Goal: Task Accomplishment & Management: Manage account settings

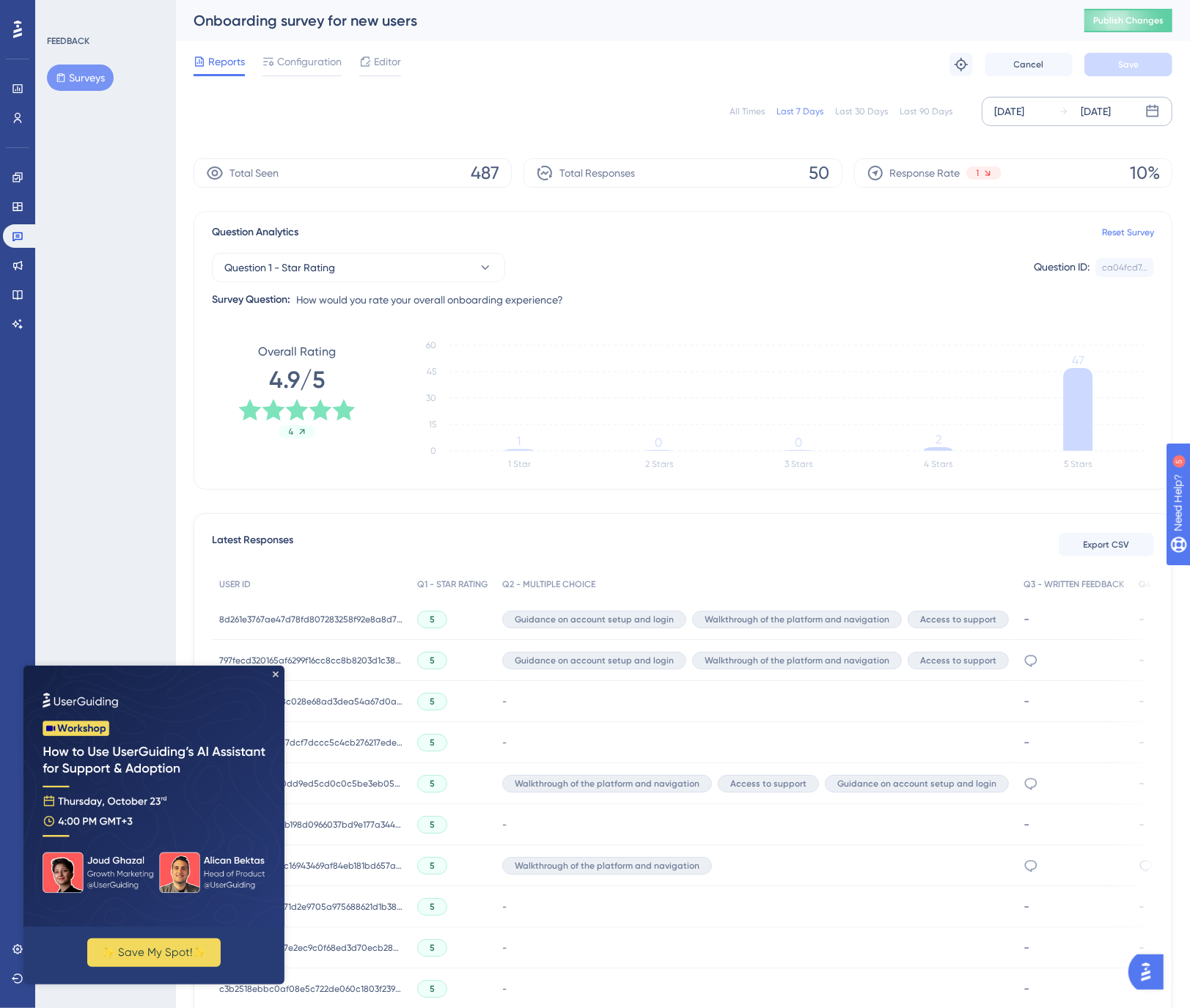
click at [1022, 107] on div "[DATE]" at bounding box center [1009, 112] width 30 height 18
click at [1024, 110] on div "[DATE]" at bounding box center [1009, 112] width 30 height 18
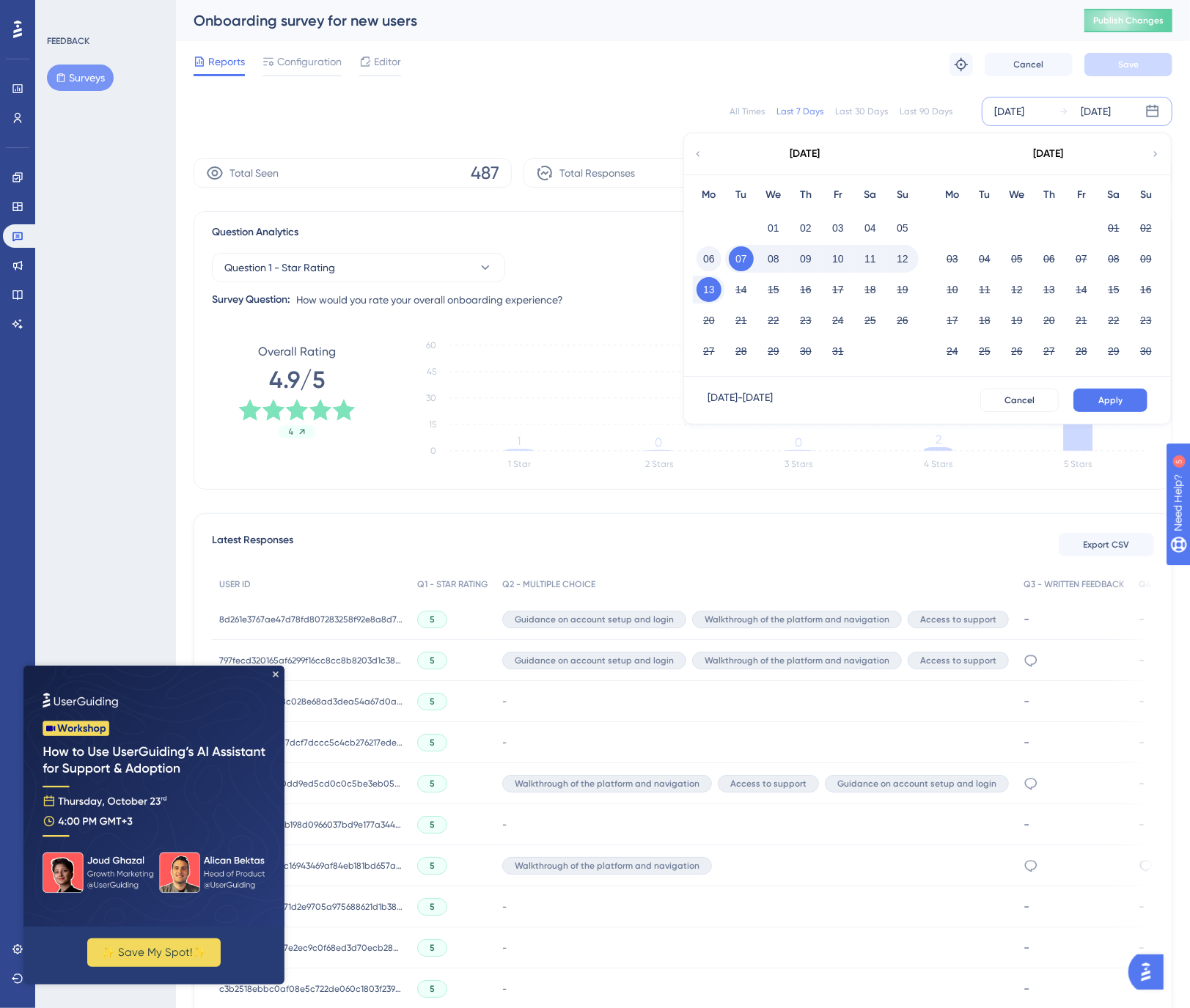
click at [705, 254] on button "06" at bounding box center [708, 258] width 25 height 25
click at [901, 259] on button "12" at bounding box center [902, 258] width 25 height 25
click at [1113, 400] on span "Apply" at bounding box center [1110, 400] width 24 height 12
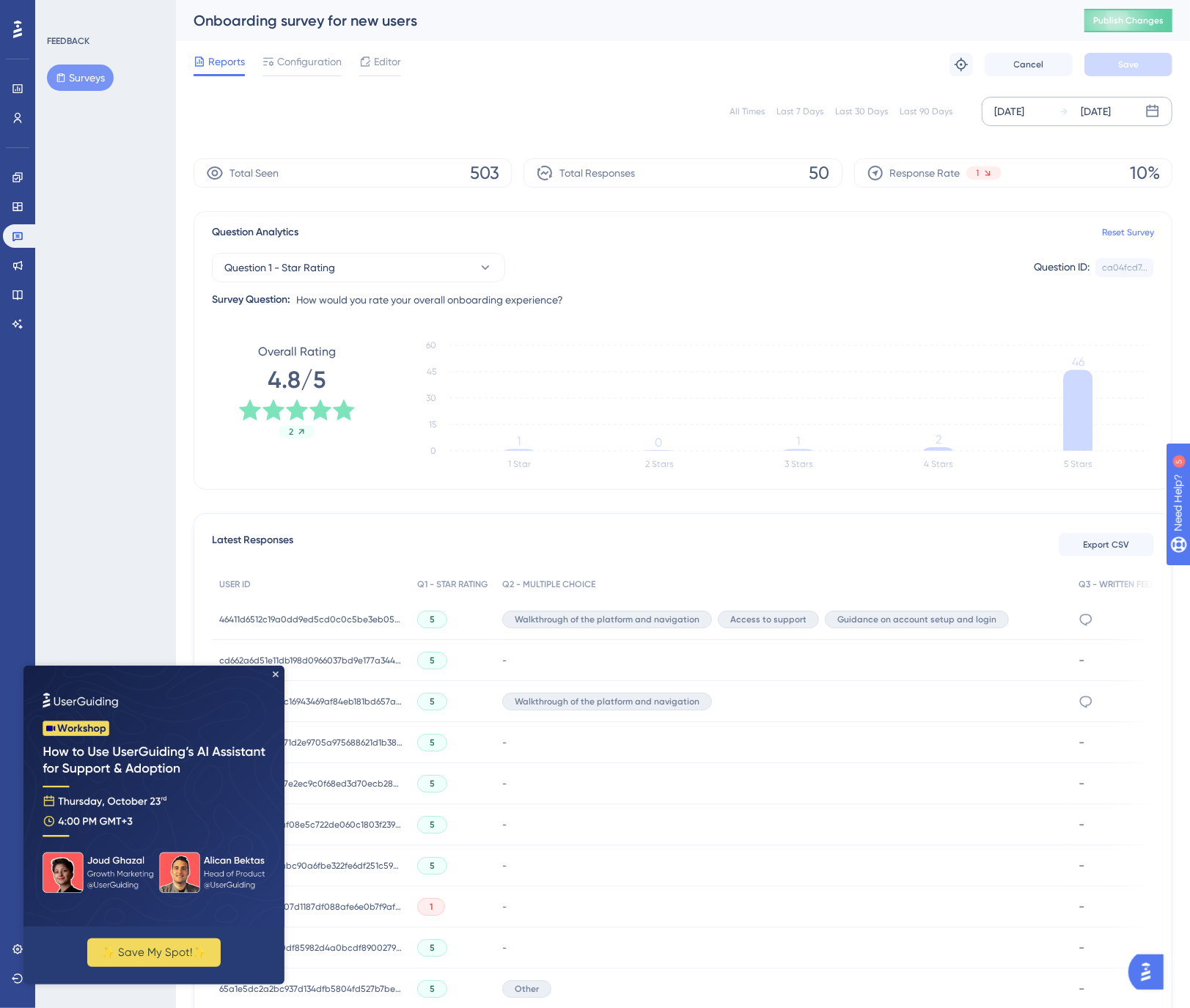
click at [740, 70] on div "Reports Configuration Editor Troubleshoot Cancel Save" at bounding box center [683, 64] width 979 height 47
click at [276, 678] on img at bounding box center [154, 795] width 261 height 261
click at [278, 674] on img at bounding box center [154, 795] width 261 height 261
click at [274, 675] on icon "Close Preview" at bounding box center [275, 673] width 6 height 6
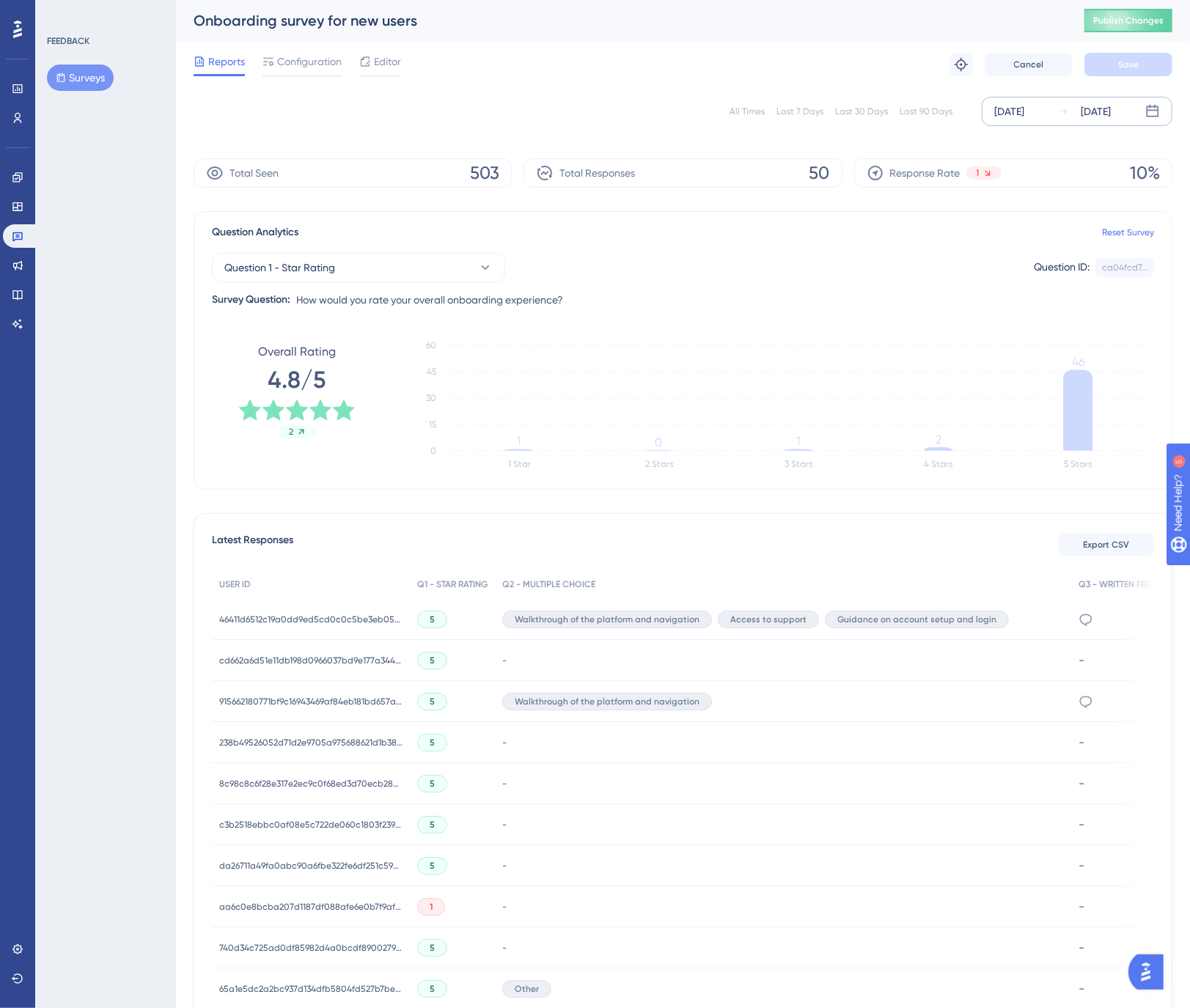
click at [1024, 113] on div "[DATE]" at bounding box center [1009, 112] width 30 height 18
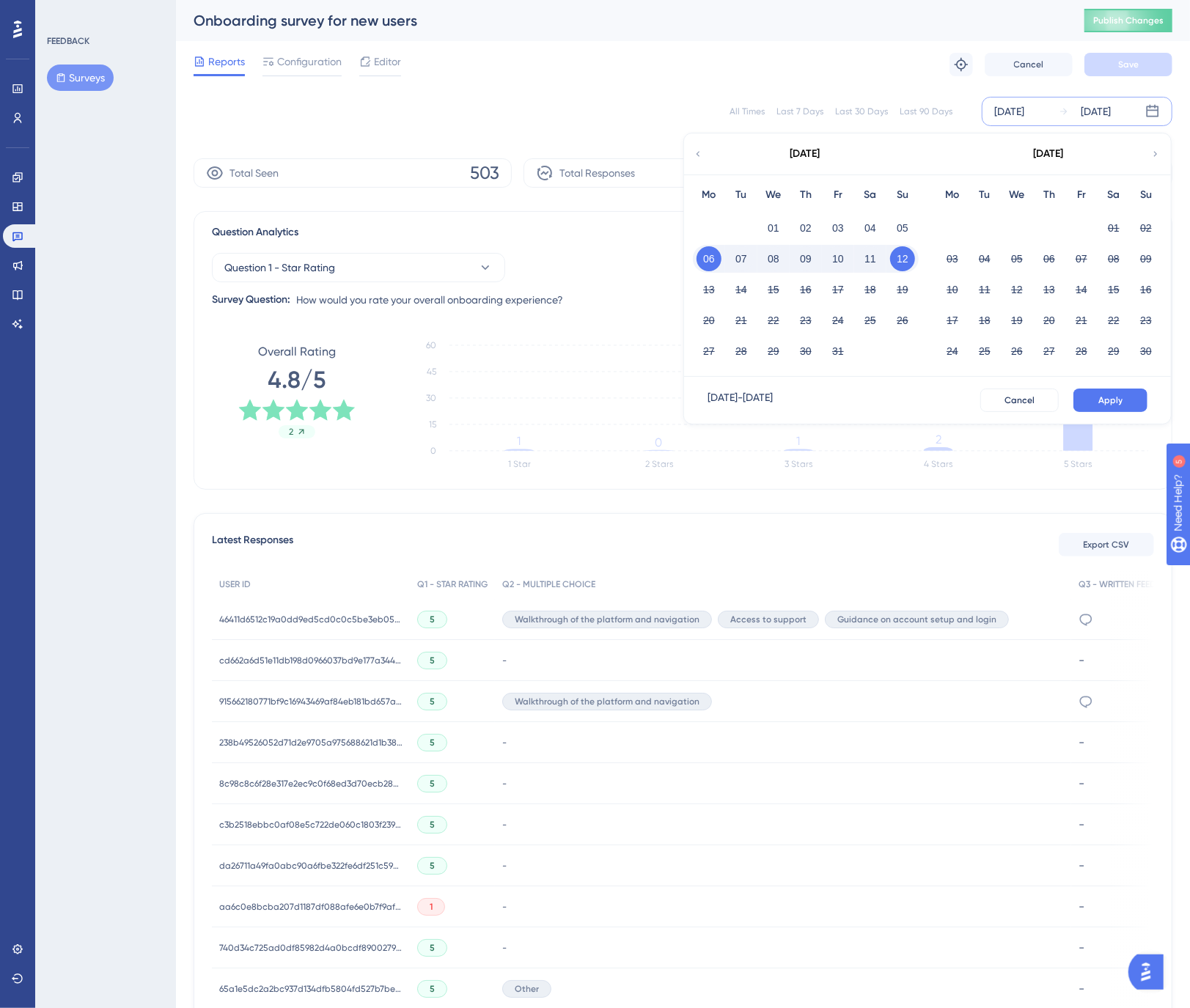
click at [79, 557] on div "FEEDBACK Surveys" at bounding box center [105, 504] width 140 height 1008
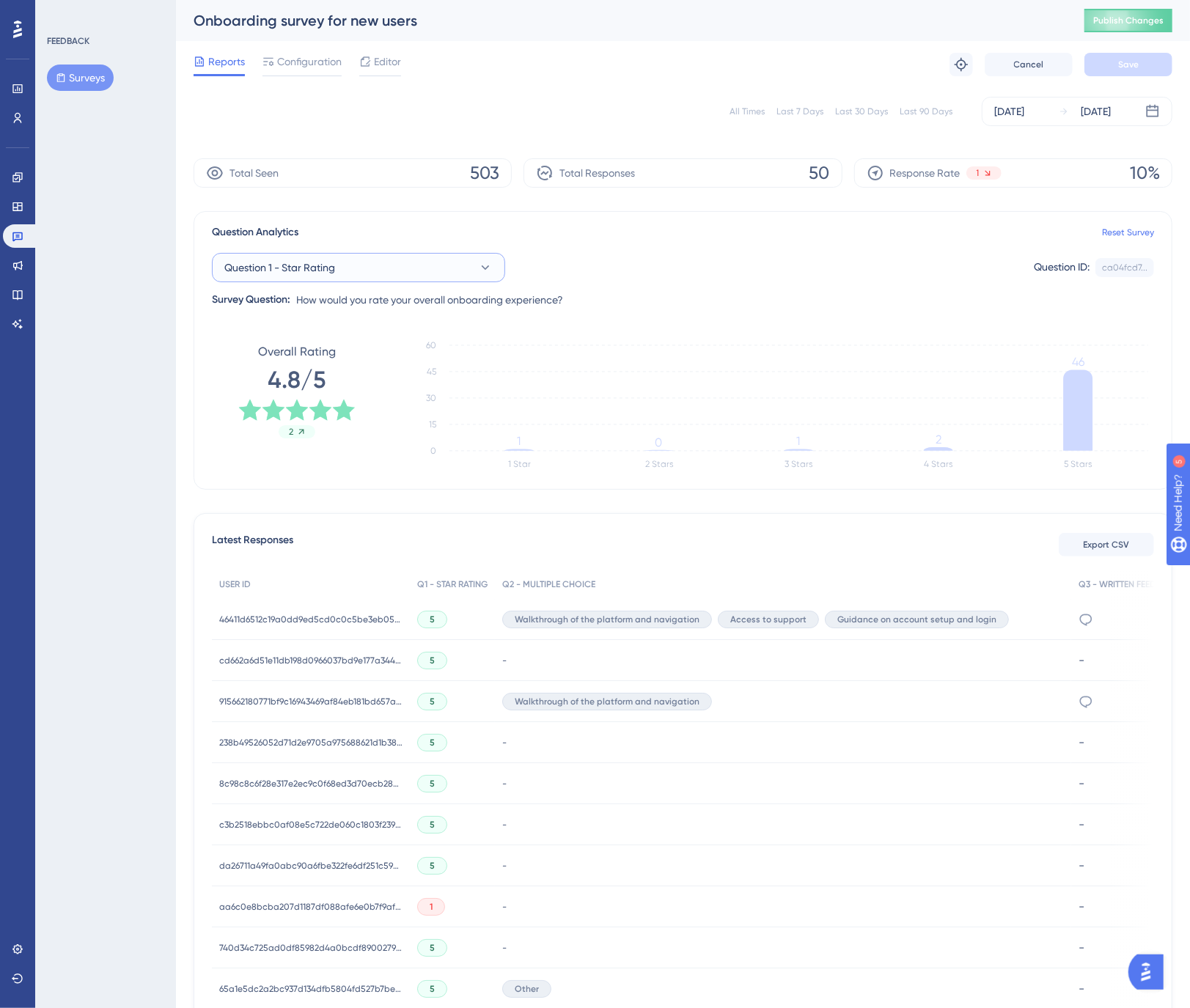
click at [268, 270] on span "Question 1 - Star Rating" at bounding box center [280, 267] width 111 height 18
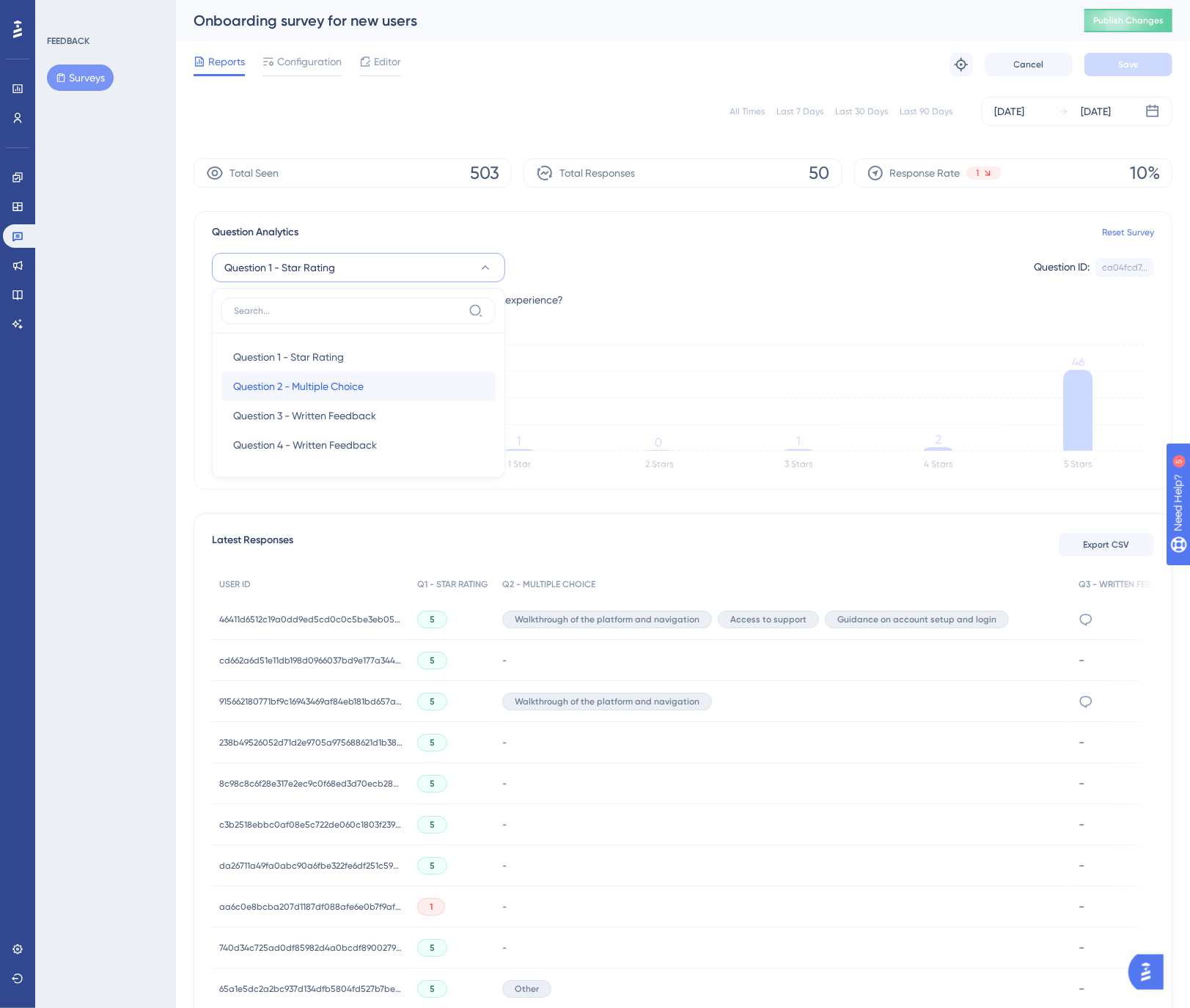
click at [302, 387] on span "Question 2 - Multiple Choice" at bounding box center [298, 387] width 130 height 18
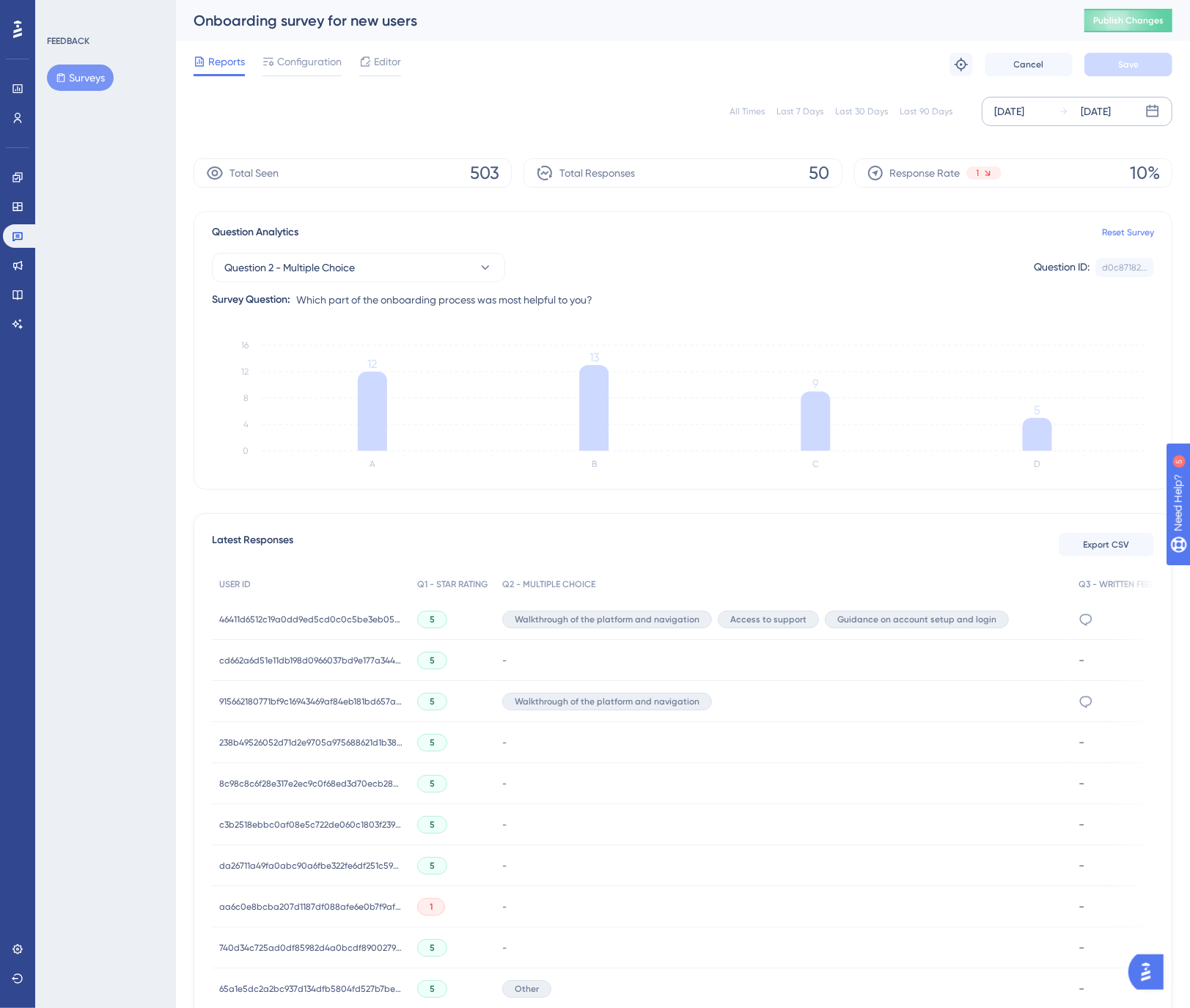
click at [1021, 107] on div "[DATE]" at bounding box center [1009, 112] width 30 height 18
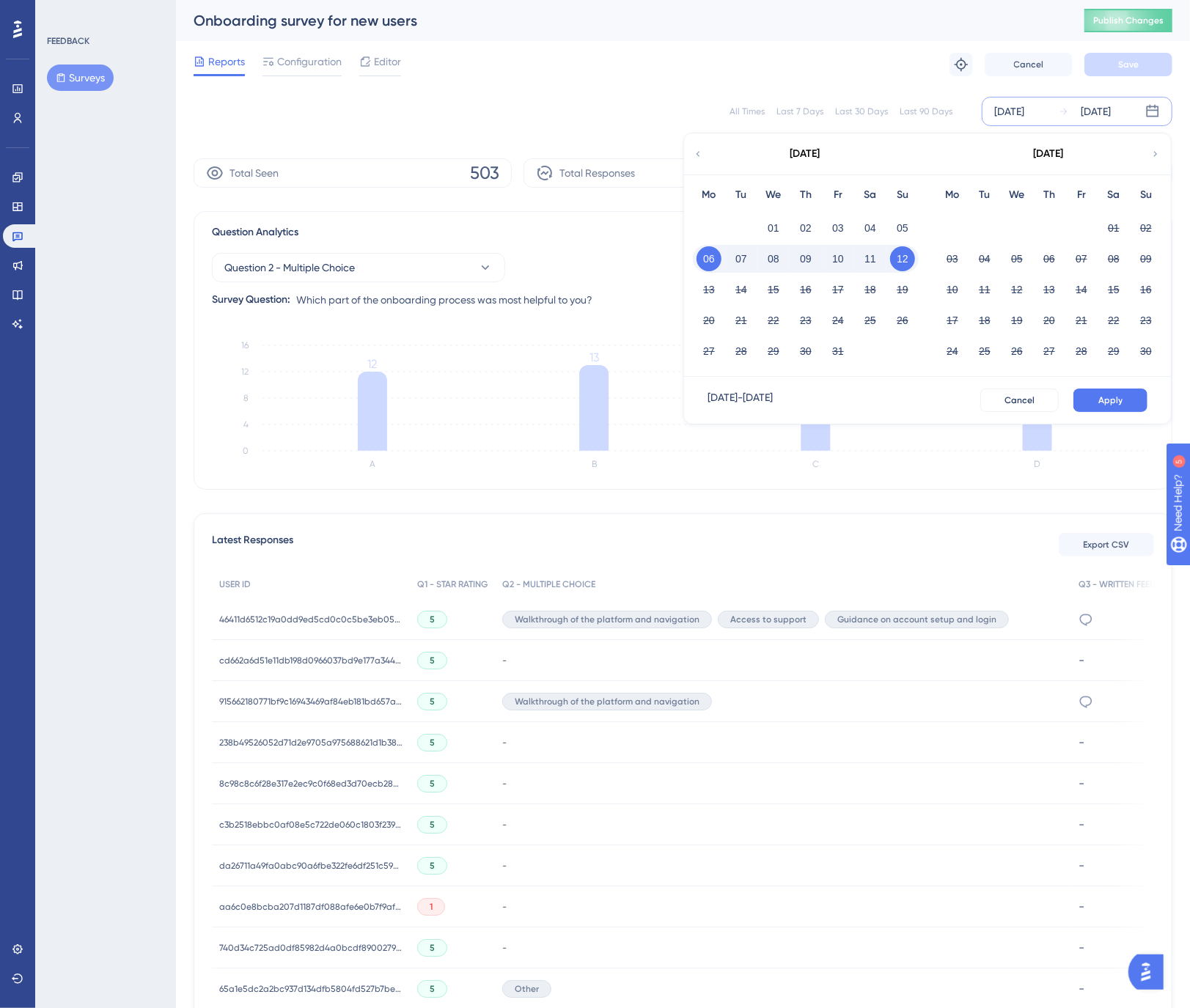
click at [708, 151] on div "[DATE]" at bounding box center [805, 154] width 242 height 41
click at [908, 108] on div "Last 90 Days" at bounding box center [926, 112] width 53 height 12
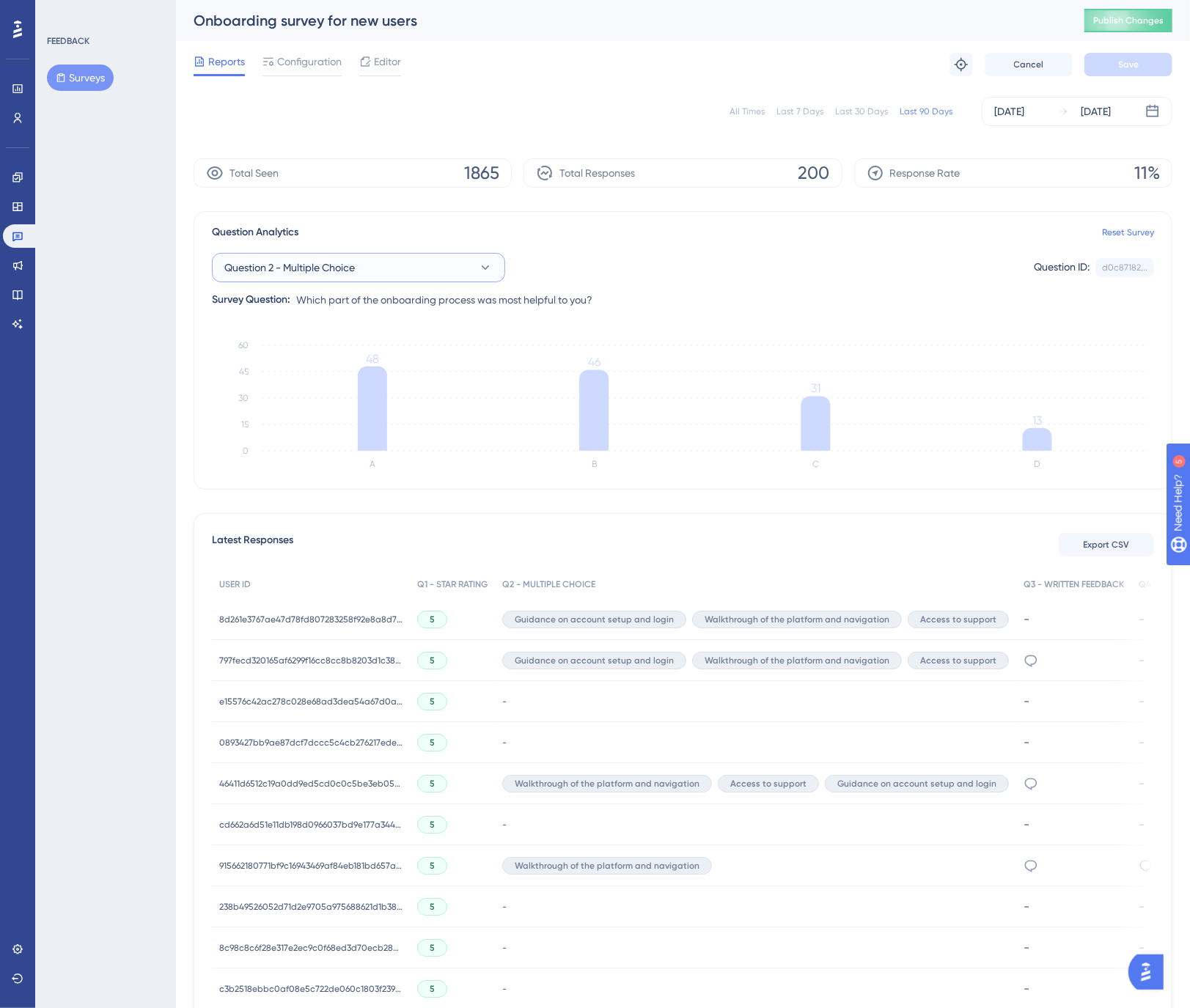
click at [292, 267] on span "Question 2 - Multiple Choice" at bounding box center [289, 267] width 130 height 18
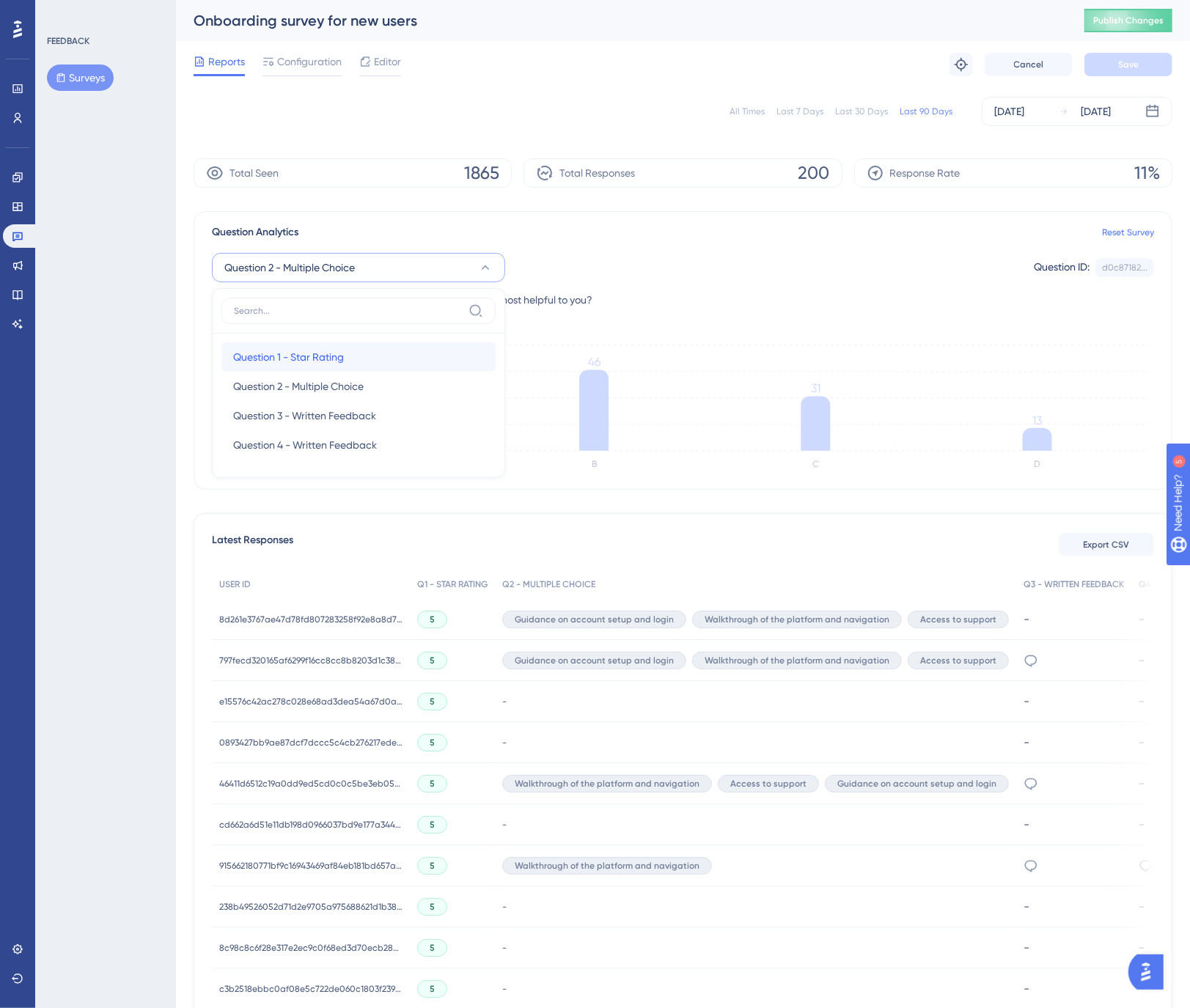
click at [314, 352] on span "Question 1 - Star Rating" at bounding box center [289, 357] width 111 height 18
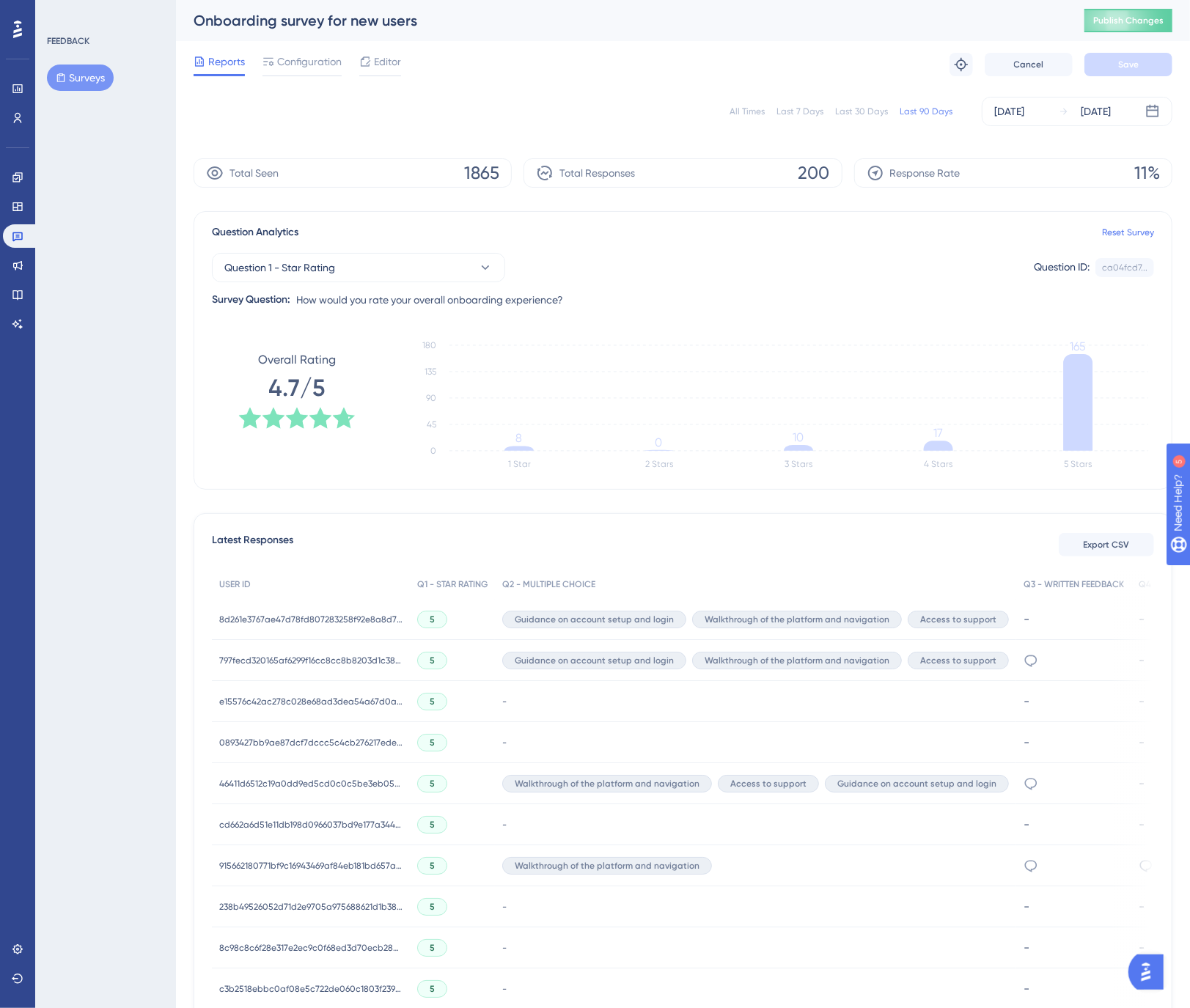
click at [802, 111] on div "Last 7 Days" at bounding box center [799, 112] width 47 height 12
click at [1096, 536] on button "Export CSV" at bounding box center [1107, 545] width 95 height 24
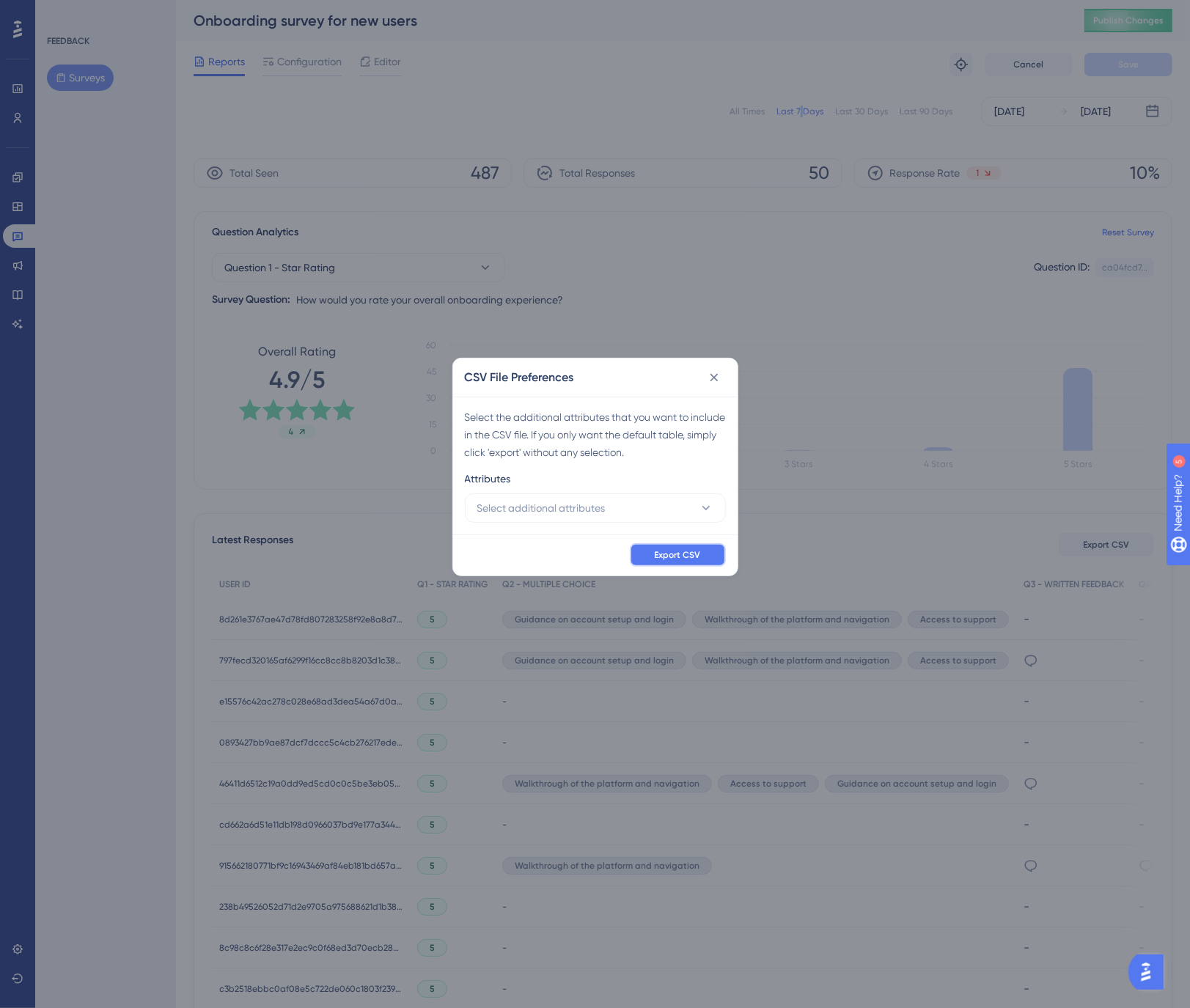
click at [684, 550] on span "Export CSV" at bounding box center [678, 555] width 46 height 12
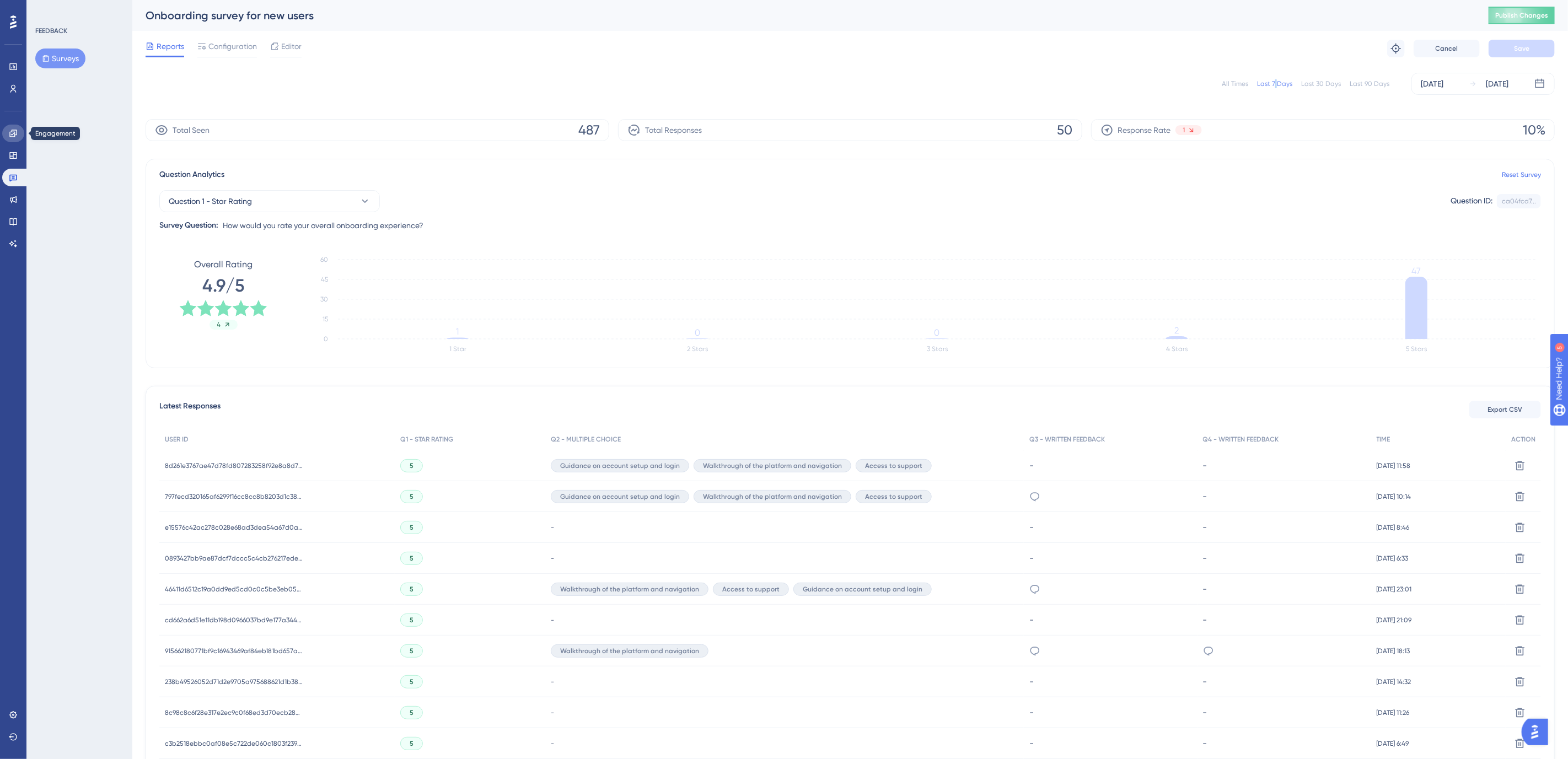
click at [14, 134] on icon at bounding box center [13, 134] width 9 height 9
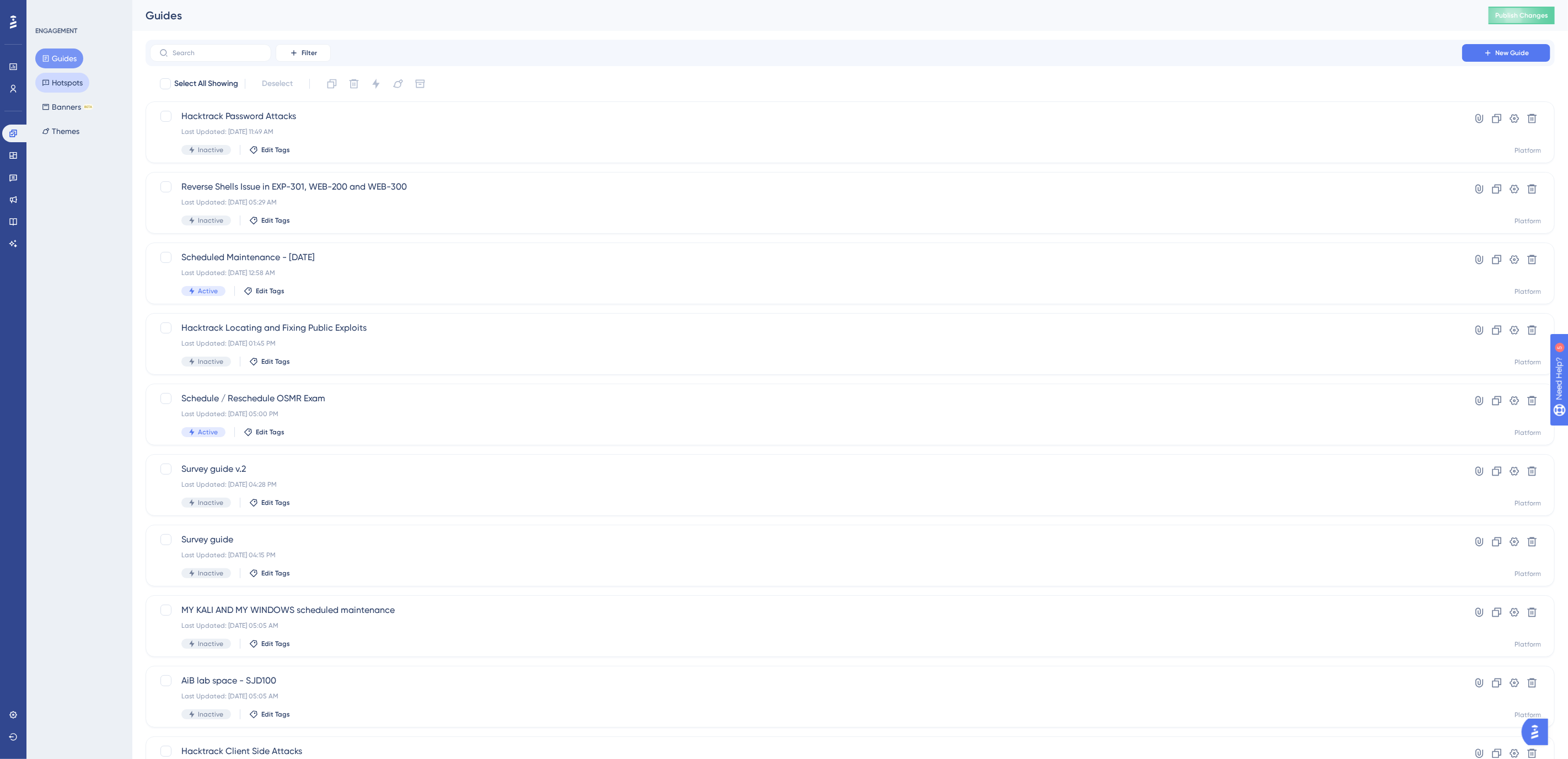
click at [54, 77] on button "Hotspots" at bounding box center [62, 83] width 54 height 20
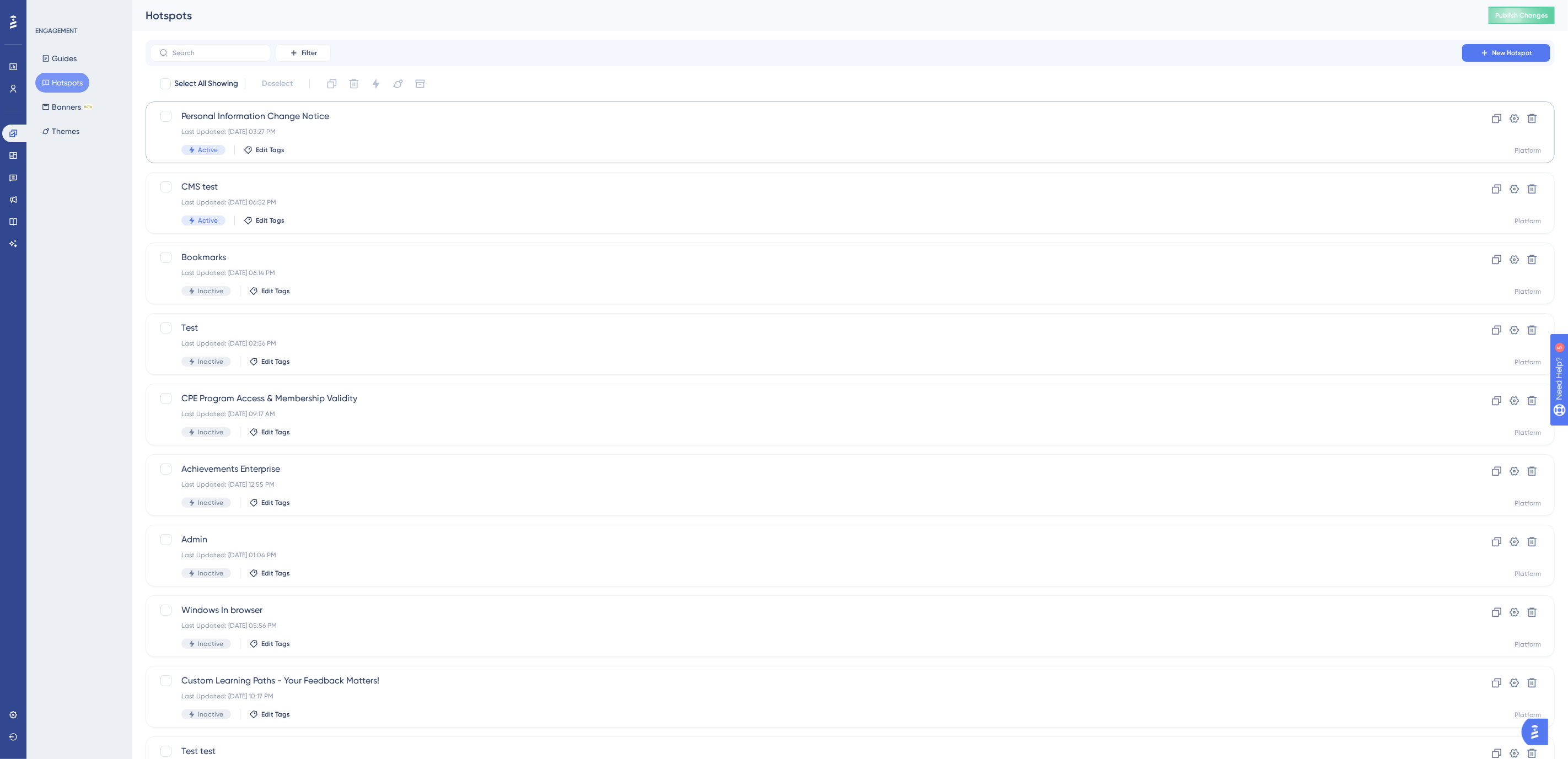
click at [213, 117] on span "Personal Information Change Notice" at bounding box center [806, 116] width 1250 height 13
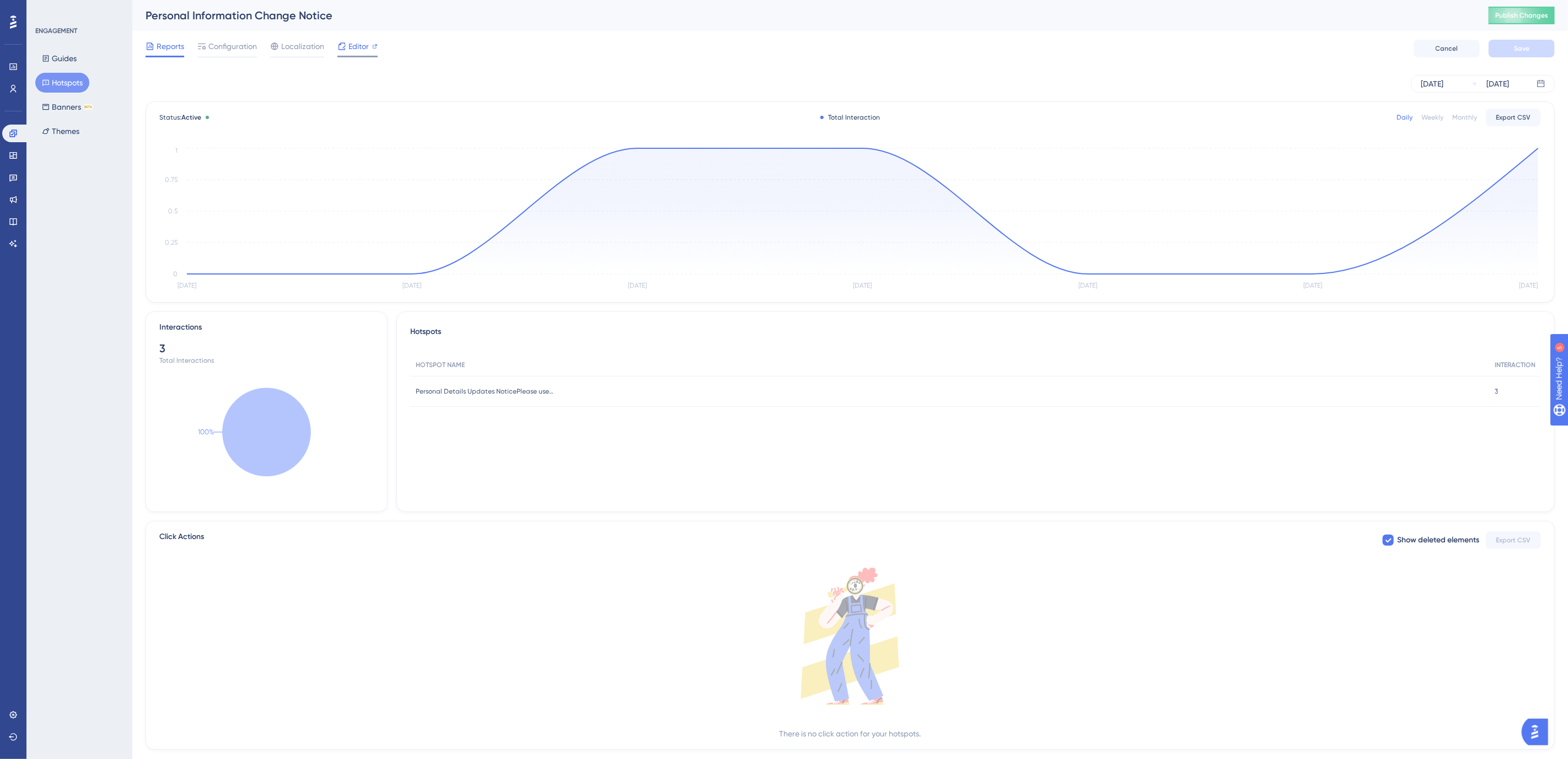
click at [356, 52] on span "Editor" at bounding box center [359, 46] width 20 height 13
click at [56, 60] on button "Guides" at bounding box center [59, 58] width 48 height 20
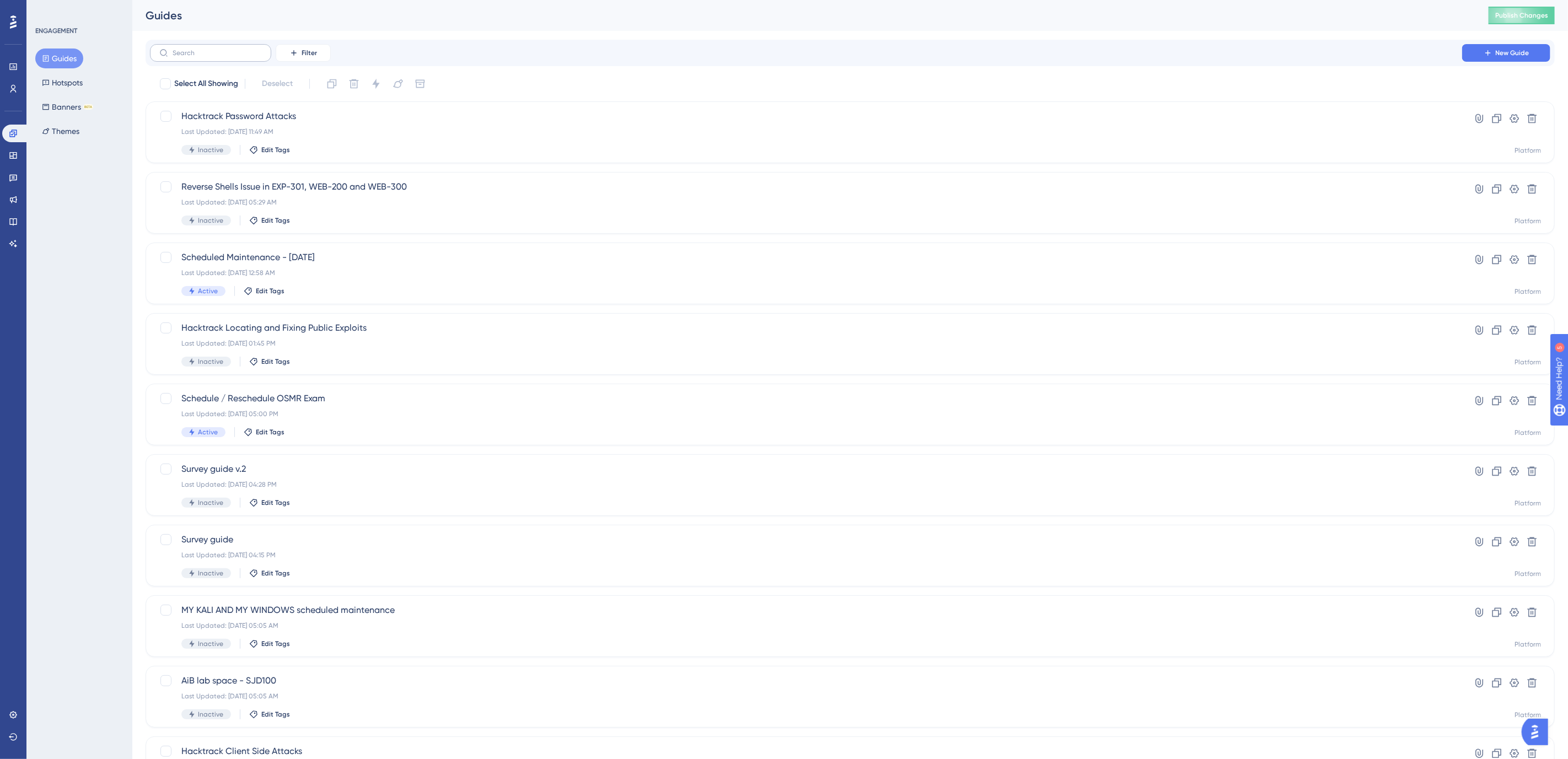
click at [200, 46] on label at bounding box center [210, 53] width 121 height 18
click at [200, 49] on input "text" at bounding box center [218, 53] width 90 height 8
type input "test"
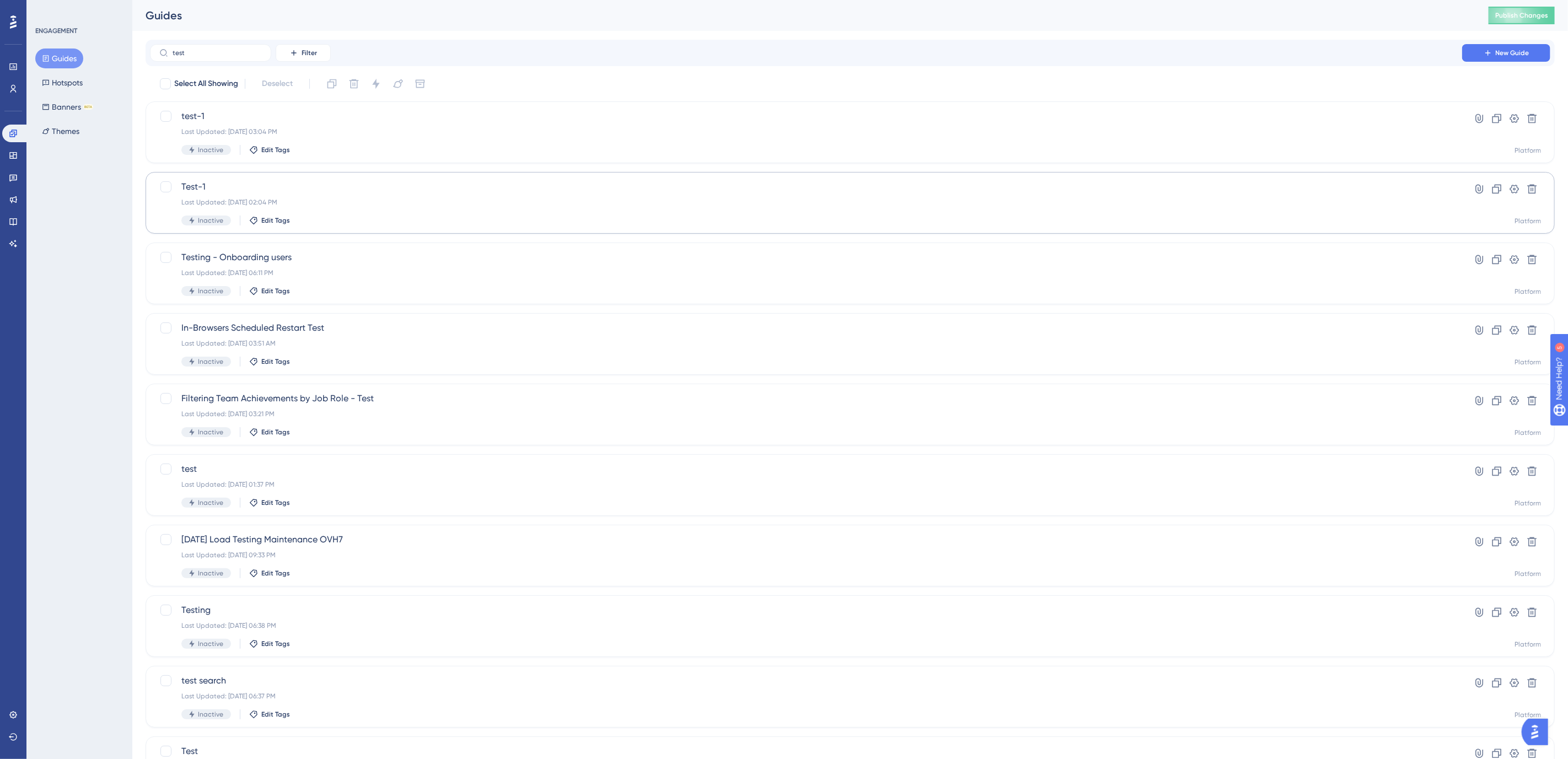
click at [197, 185] on span "Test-1" at bounding box center [806, 187] width 1250 height 13
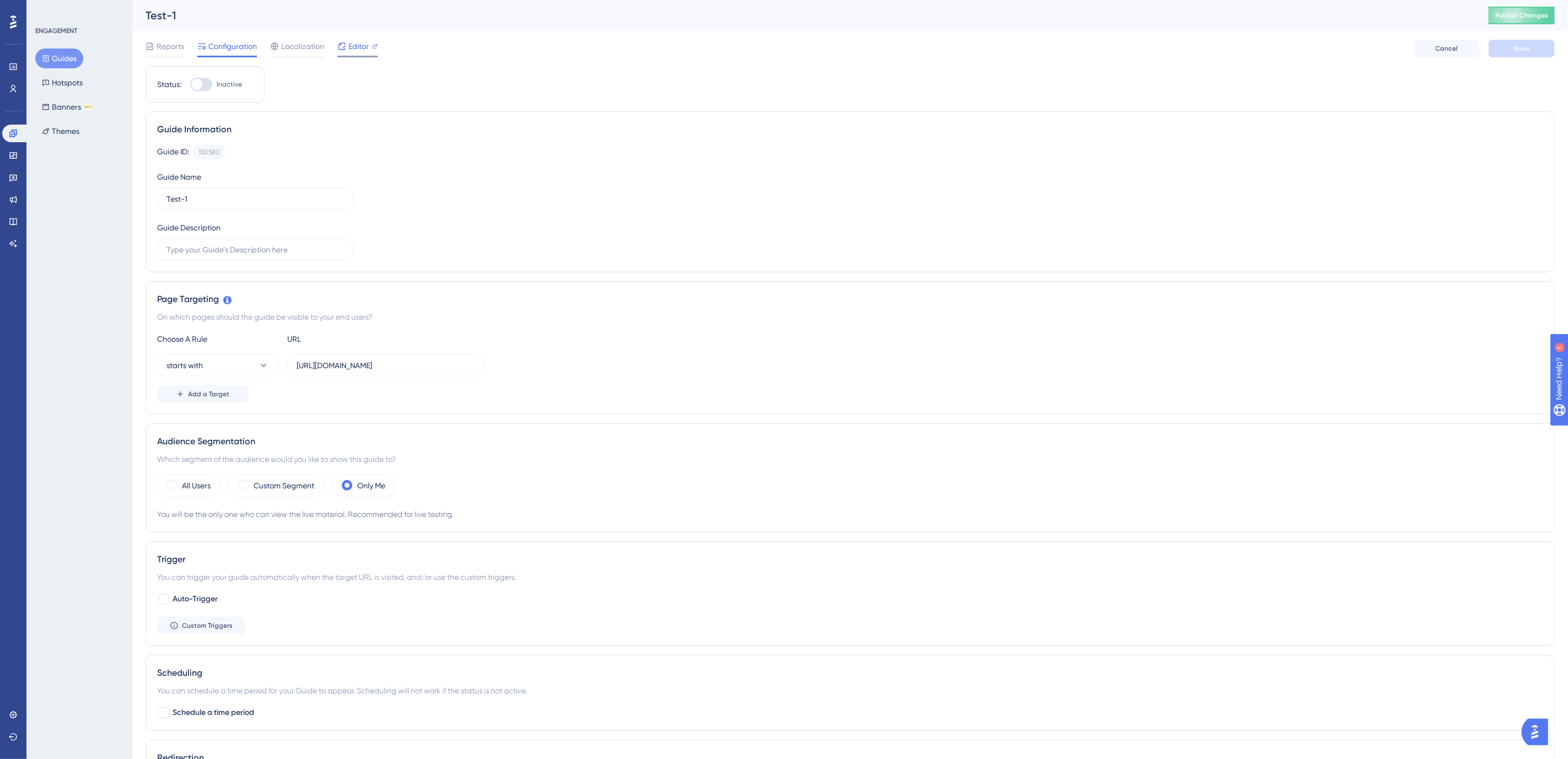
click at [368, 47] on span "Editor" at bounding box center [359, 46] width 20 height 13
